Goal: Transaction & Acquisition: Subscribe to service/newsletter

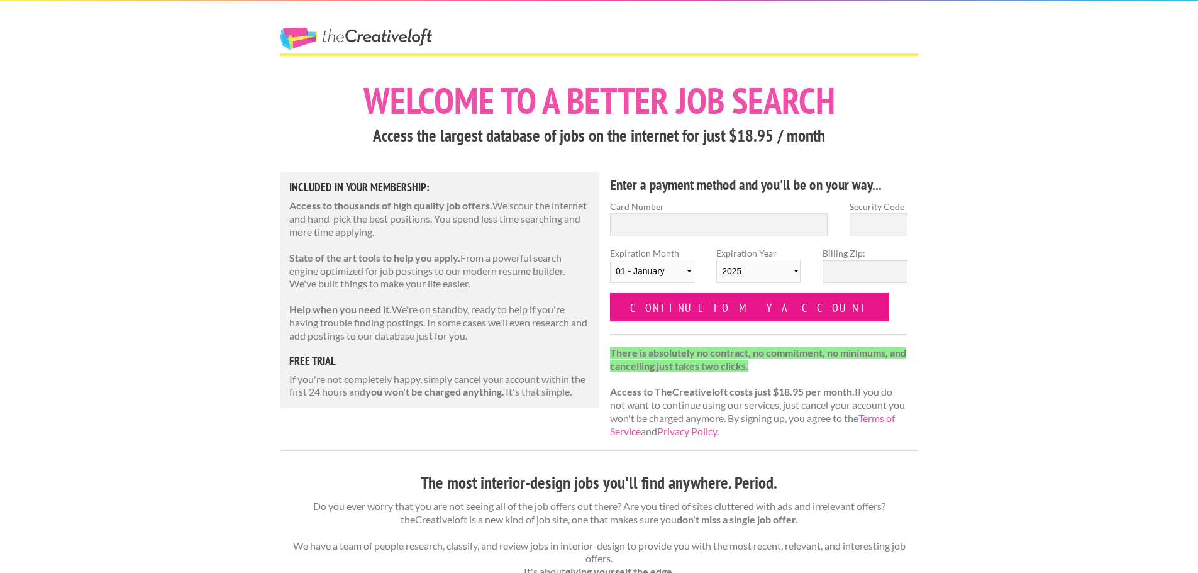
click at [665, 311] on input "Continue to my account" at bounding box center [749, 307] width 279 height 28
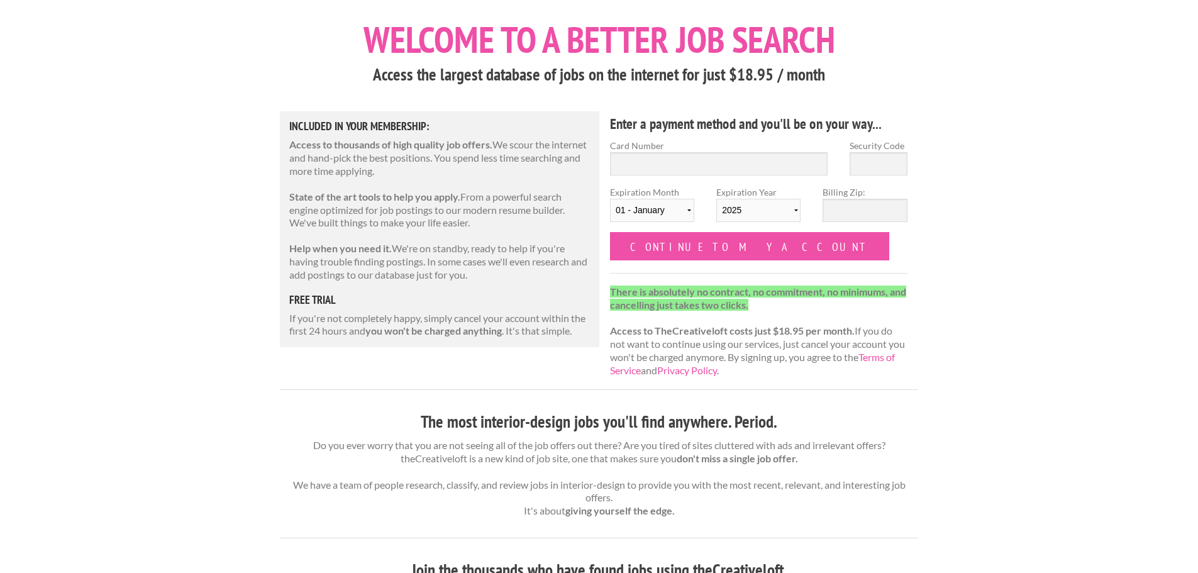
scroll to position [60, 0]
